Goal: Find specific page/section: Find specific page/section

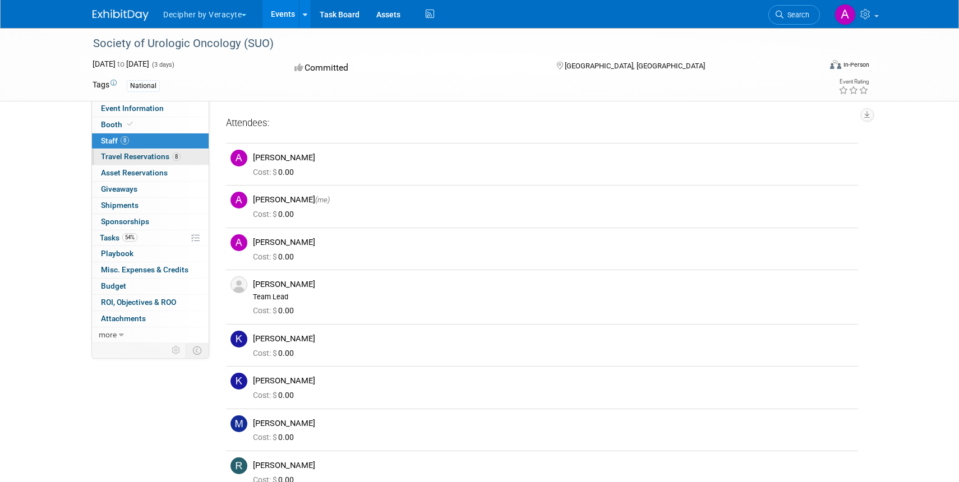
click at [147, 159] on span "Travel Reservations 8" at bounding box center [141, 156] width 80 height 9
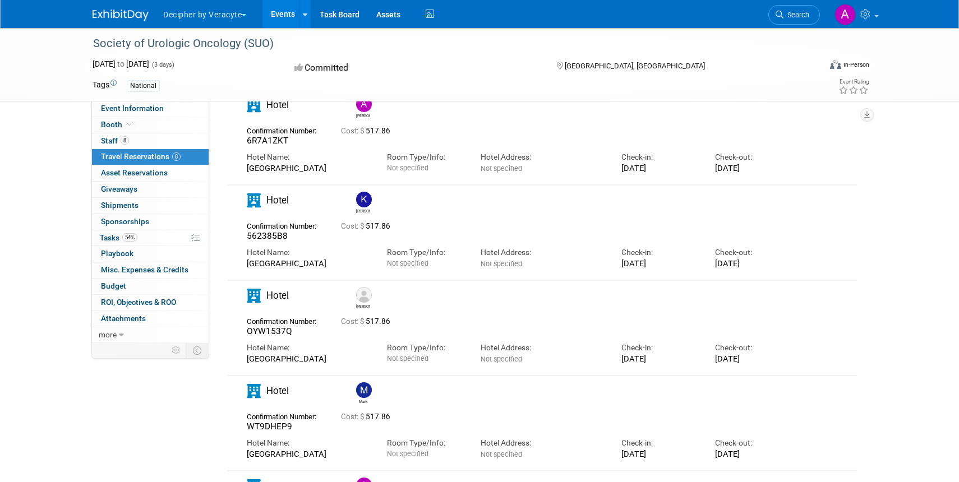
scroll to position [175, 0]
click at [280, 15] on link "Events" at bounding box center [282, 14] width 41 height 28
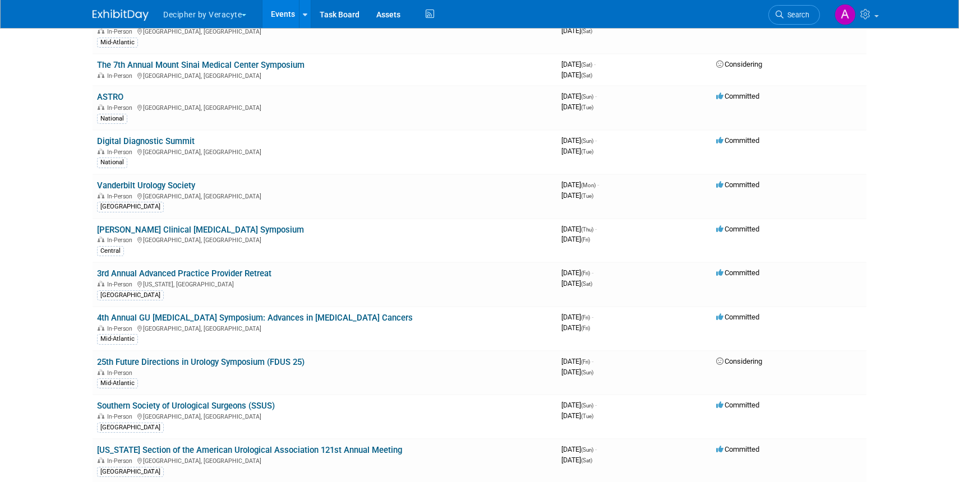
scroll to position [1044, 0]
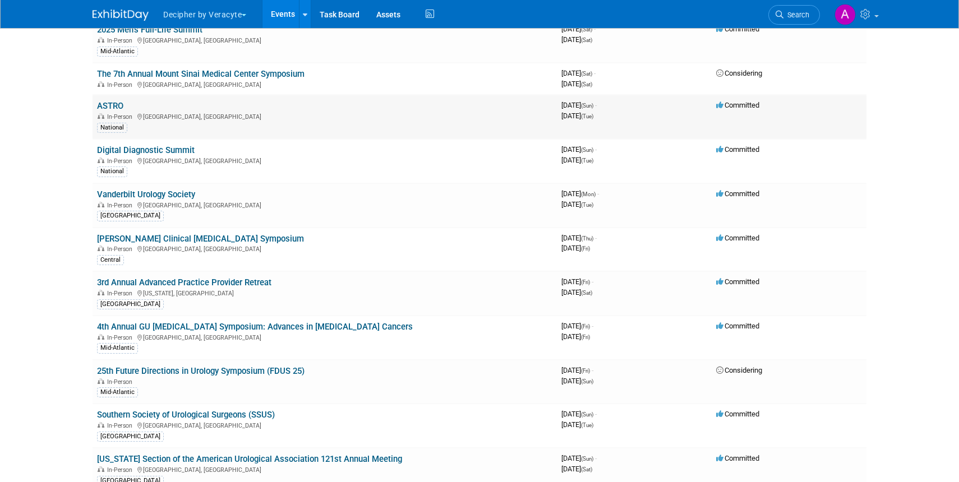
click at [108, 101] on link "ASTRO" at bounding box center [110, 106] width 26 height 10
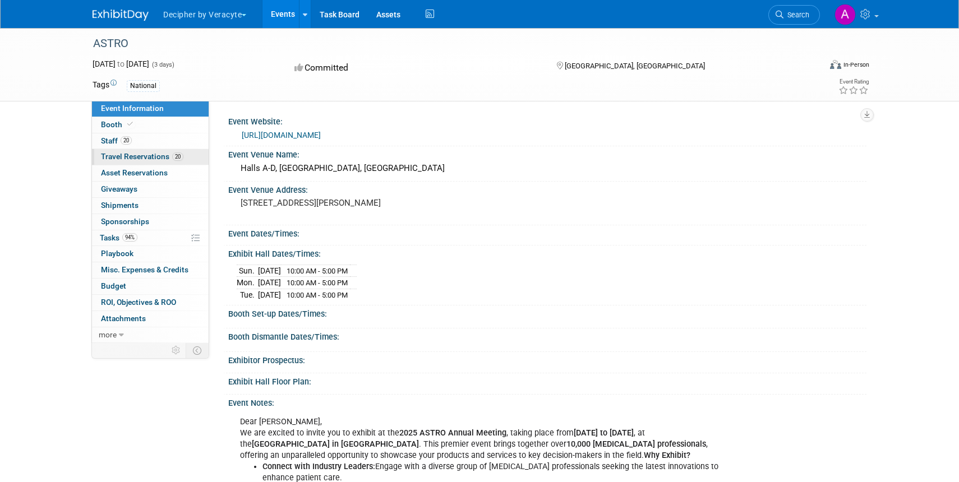
click at [123, 161] on link "20 Travel Reservations 20" at bounding box center [150, 157] width 117 height 16
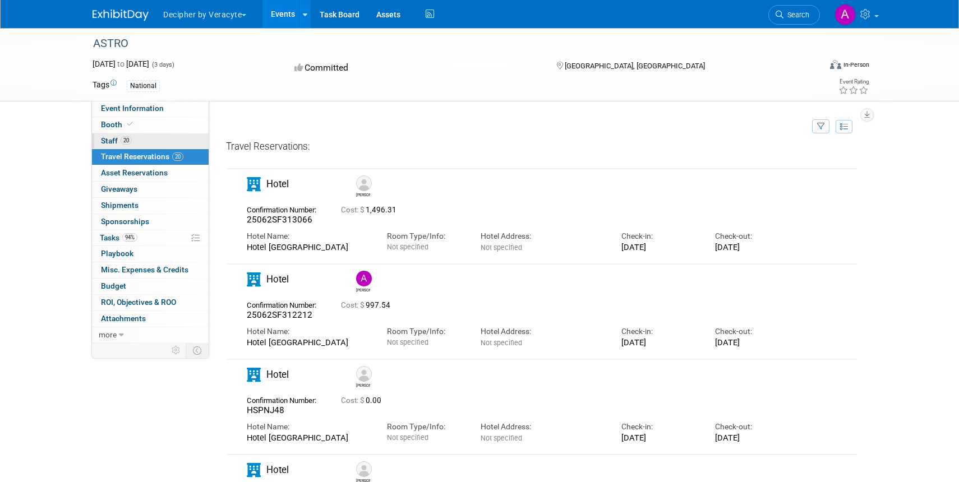
click at [115, 143] on span "Staff 20" at bounding box center [116, 140] width 31 height 9
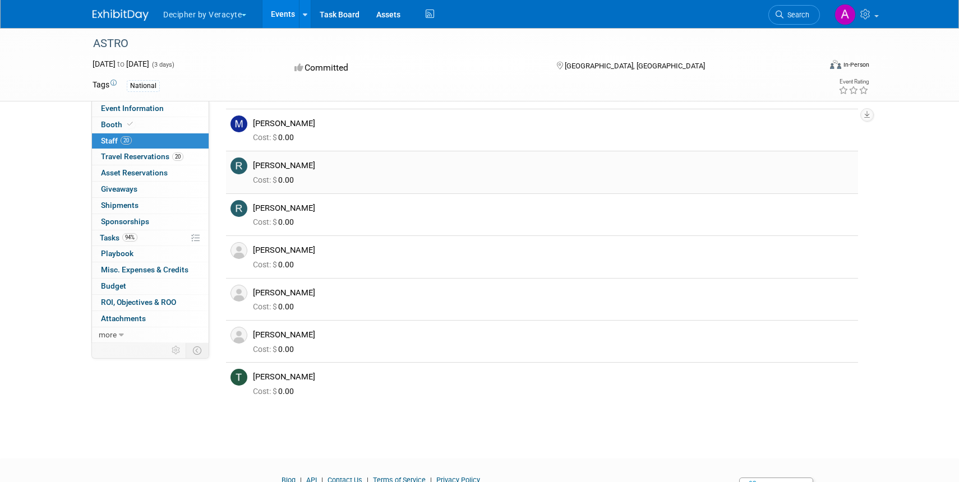
scroll to position [595, 0]
